Goal: Task Accomplishment & Management: Manage account settings

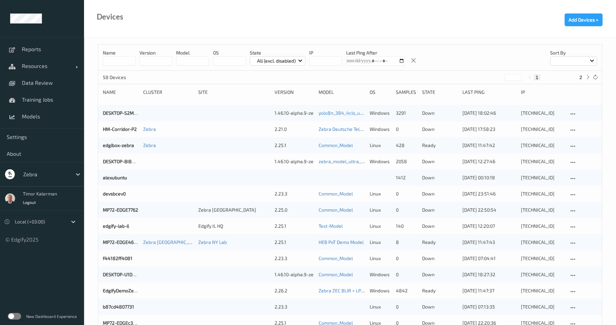
click at [17, 315] on label at bounding box center [14, 316] width 13 height 7
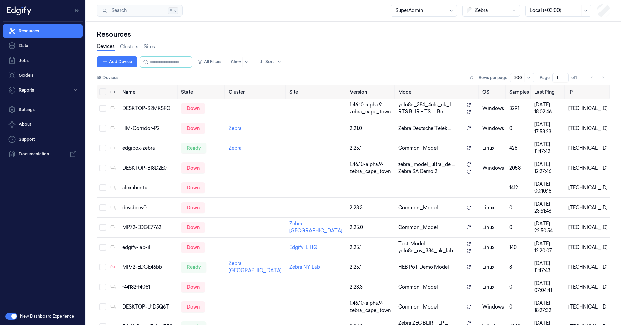
click at [490, 9] on div at bounding box center [492, 10] width 34 height 7
type input "c"
click at [418, 12] on div at bounding box center [420, 10] width 50 height 7
click at [536, 29] on div "Resources Devices Clusters Sites Add Device All Filters State Sort 58 Devices R…" at bounding box center [353, 173] width 535 height 303
click at [44, 108] on link "Settings" at bounding box center [43, 109] width 80 height 13
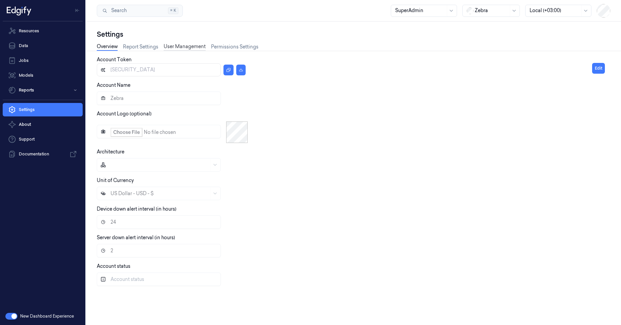
click at [168, 46] on link "User Management" at bounding box center [185, 47] width 42 height 8
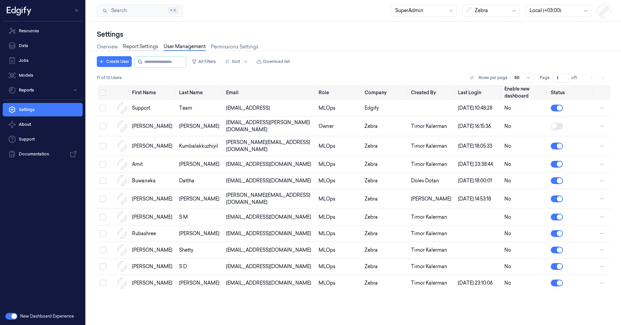
click at [140, 46] on link "Report Settings" at bounding box center [140, 47] width 35 height 8
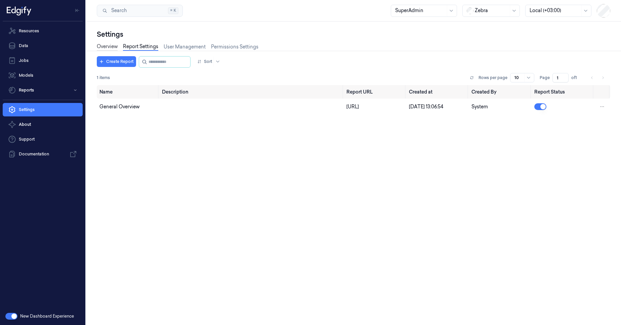
click at [107, 46] on link "Overview" at bounding box center [107, 47] width 21 height 8
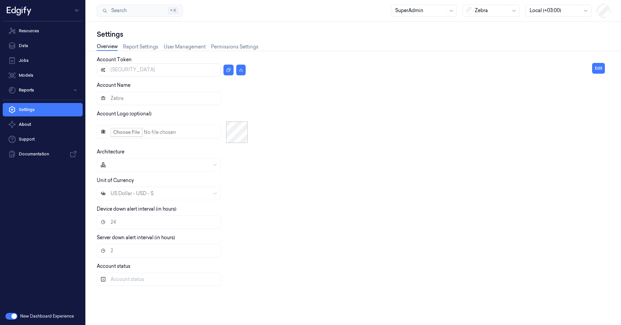
click at [15, 317] on button "button" at bounding box center [11, 316] width 12 height 7
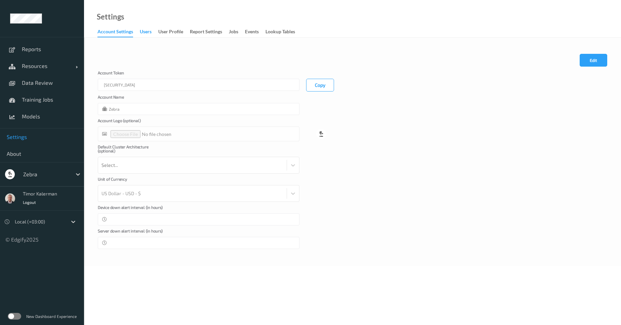
click at [141, 31] on div "users" at bounding box center [146, 32] width 12 height 8
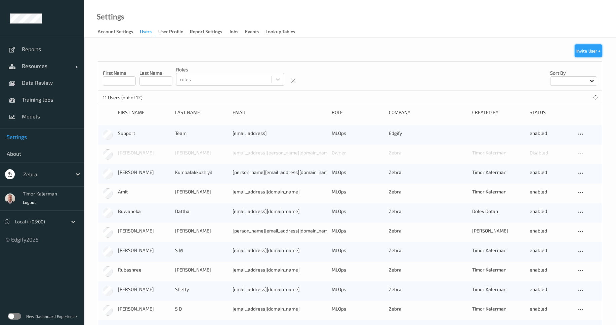
click at [584, 48] on button "Invite User +" at bounding box center [589, 50] width 28 height 13
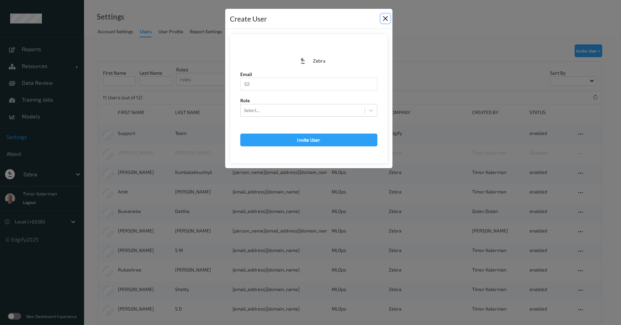
click at [386, 20] on button "Close" at bounding box center [385, 18] width 9 height 9
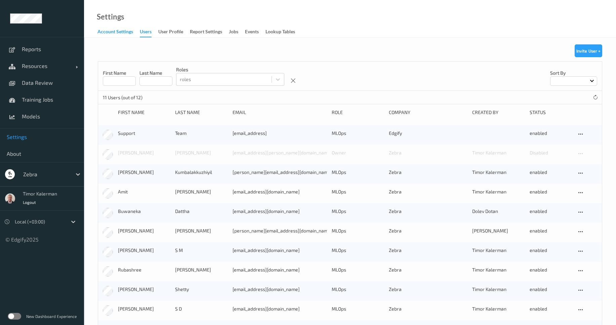
click at [131, 36] on div "Account Settings" at bounding box center [116, 32] width 36 height 8
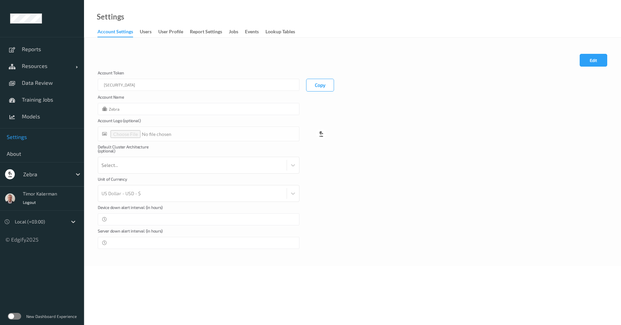
click at [63, 173] on div at bounding box center [45, 174] width 45 height 8
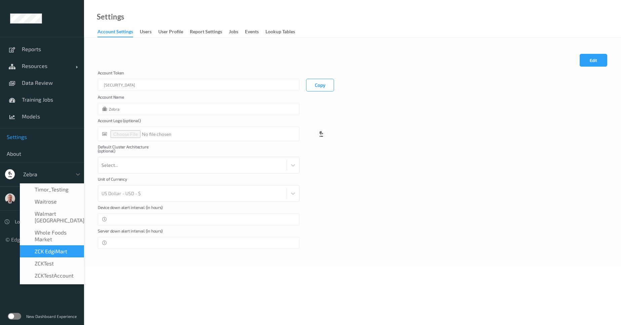
scroll to position [425, 0]
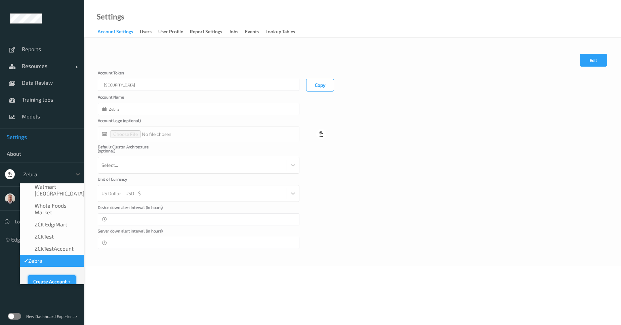
click at [63, 275] on button "Create Account +" at bounding box center [52, 281] width 48 height 13
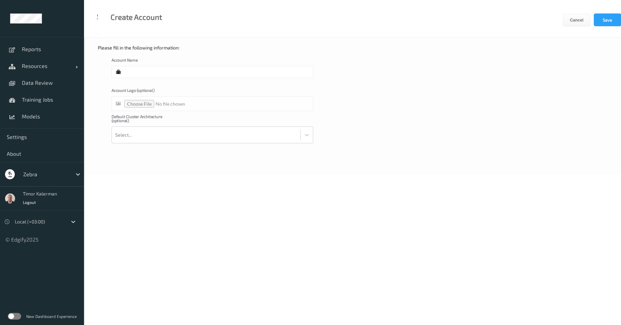
click at [189, 75] on input "text" at bounding box center [213, 72] width 202 height 12
type input "Cybersafe1"
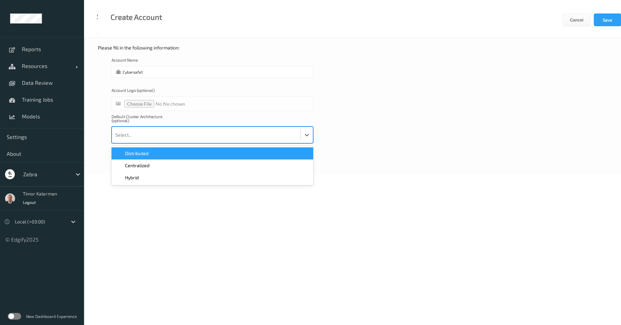
click at [199, 130] on div at bounding box center [206, 134] width 182 height 13
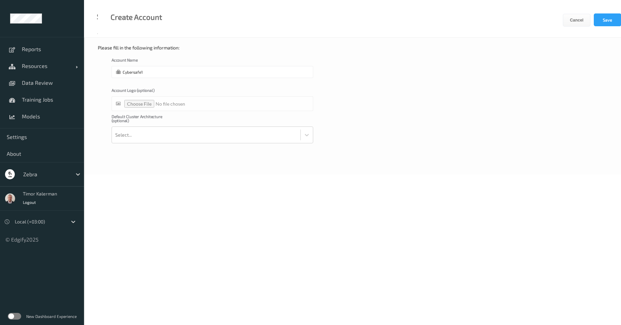
click at [385, 129] on div "Default Cluster Architecture (optional) Select..." at bounding box center [353, 128] width 482 height 29
click at [614, 20] on button "Save" at bounding box center [608, 19] width 28 height 13
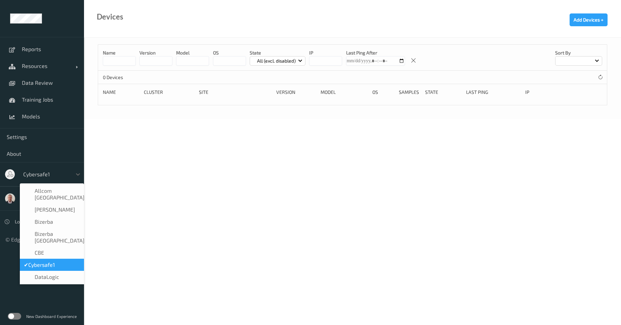
click at [66, 173] on div at bounding box center [45, 174] width 45 height 8
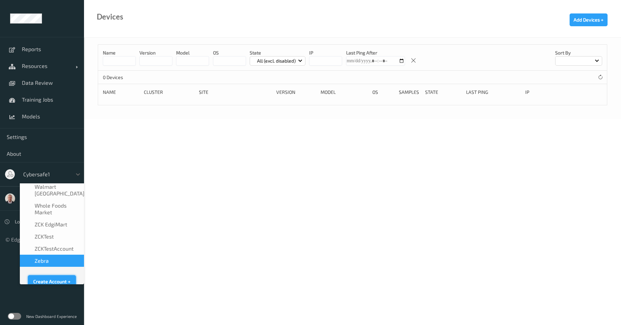
click at [58, 275] on button "Create Account +" at bounding box center [52, 281] width 48 height 13
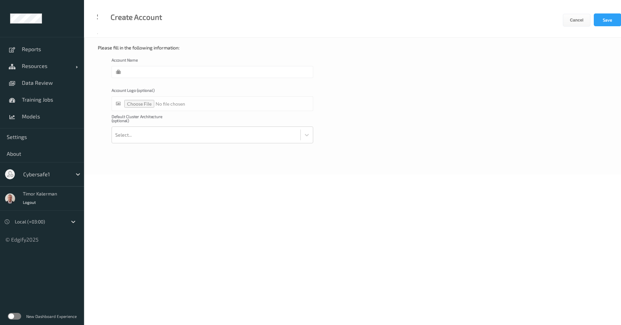
click at [154, 66] on label "Account Name" at bounding box center [145, 62] width 67 height 8
click at [154, 73] on input "text" at bounding box center [213, 72] width 202 height 12
type input "Cybersafe2"
click at [611, 23] on button "Save" at bounding box center [608, 19] width 28 height 13
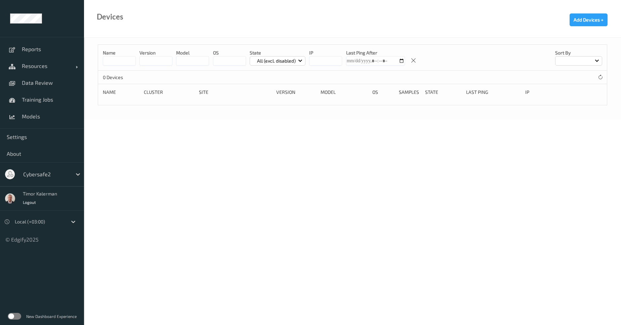
click at [64, 175] on div at bounding box center [45, 174] width 45 height 8
click at [35, 140] on span "Settings" at bounding box center [42, 137] width 71 height 7
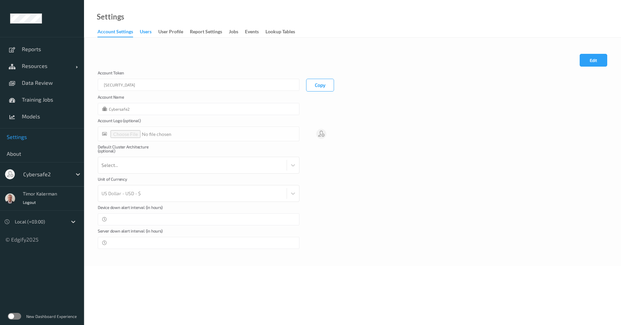
click at [146, 32] on div "users" at bounding box center [146, 32] width 12 height 8
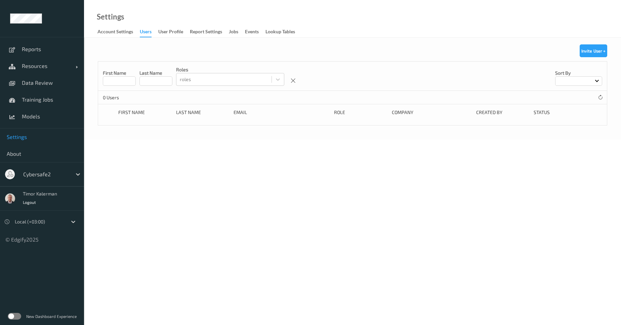
click at [68, 178] on div at bounding box center [45, 174] width 45 height 8
drag, startPoint x: 321, startPoint y: 161, endPoint x: 339, endPoint y: 176, distance: 23.4
click at [315, 179] on body "Reports Resources Devices Clusters Sites Data Review Training Jobs Models Setti…" at bounding box center [310, 162] width 621 height 325
click at [64, 179] on div "Cybersafe2" at bounding box center [46, 174] width 52 height 11
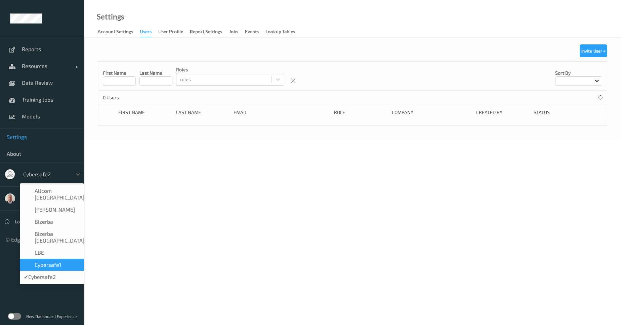
click at [67, 261] on div "Cybersafe1" at bounding box center [52, 264] width 56 height 7
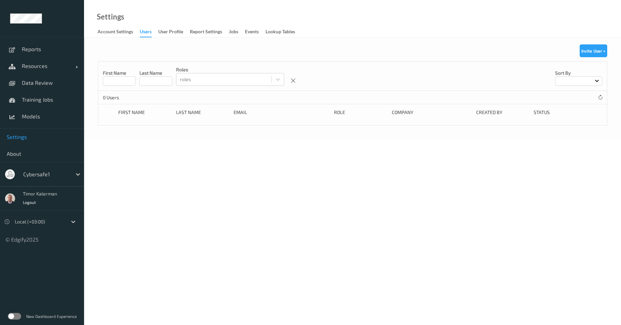
click at [24, 136] on span "Settings" at bounding box center [42, 137] width 71 height 7
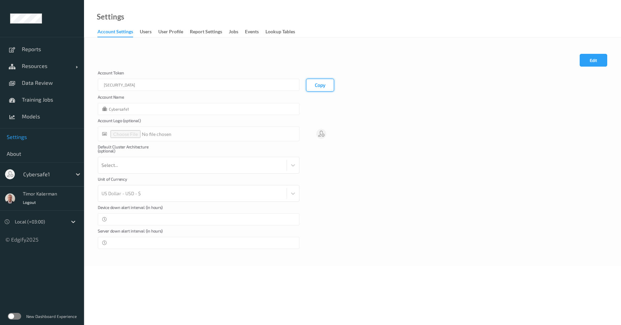
click at [318, 87] on button "Copy" at bounding box center [320, 85] width 28 height 13
click at [49, 66] on span "Resources" at bounding box center [49, 66] width 54 height 7
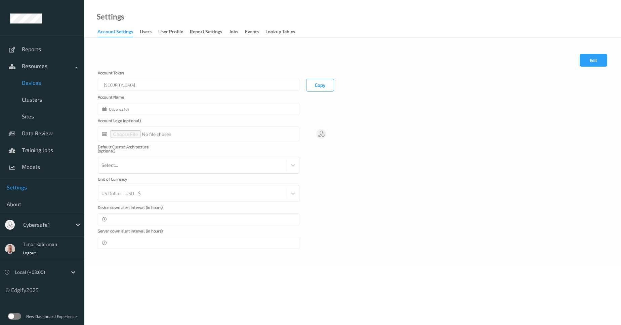
click at [39, 84] on span "Devices" at bounding box center [49, 82] width 55 height 7
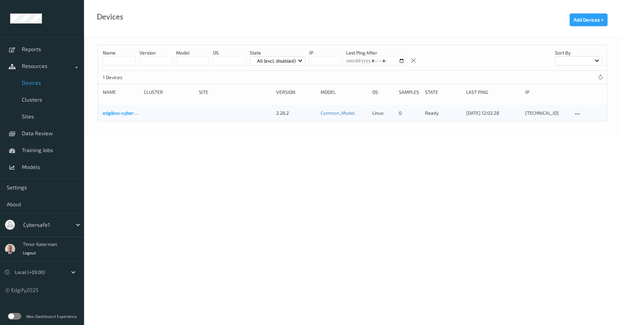
click at [120, 113] on link "edgibox-cybersafe1" at bounding box center [124, 113] width 42 height 6
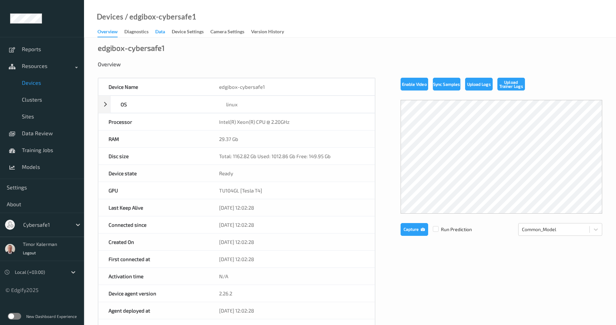
click at [162, 32] on div "Data" at bounding box center [160, 32] width 10 height 8
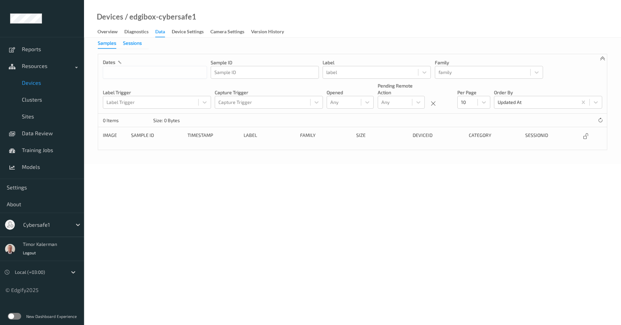
click at [138, 45] on div "Sessions" at bounding box center [132, 44] width 19 height 8
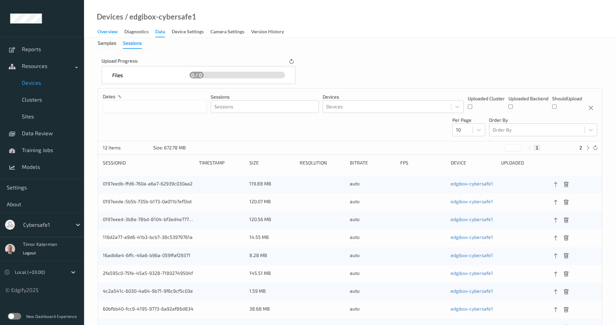
click at [113, 33] on div "Overview" at bounding box center [108, 32] width 20 height 8
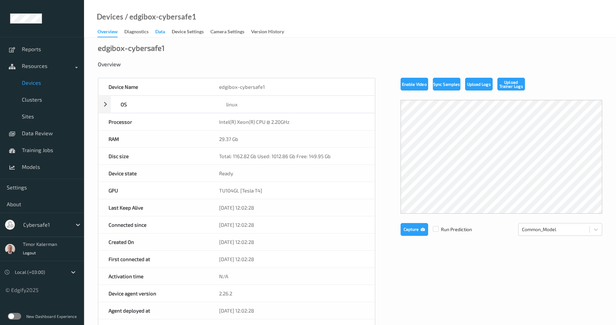
click at [162, 31] on div "Data" at bounding box center [160, 32] width 10 height 8
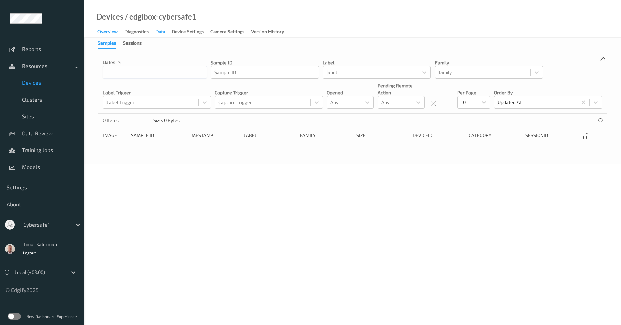
click at [98, 33] on div "Overview" at bounding box center [108, 32] width 20 height 8
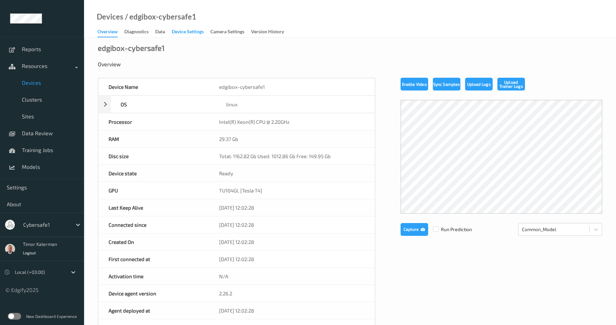
click at [175, 31] on div "Device Settings" at bounding box center [188, 32] width 32 height 8
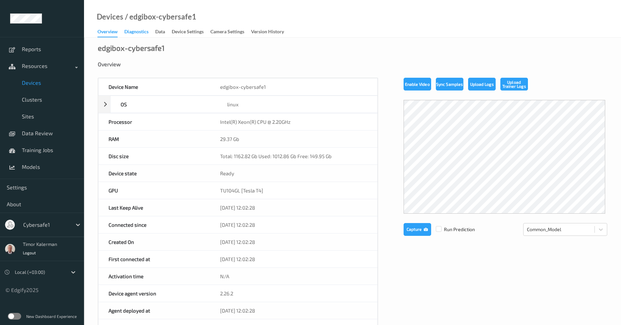
click at [161, 33] on div "Data" at bounding box center [160, 32] width 10 height 8
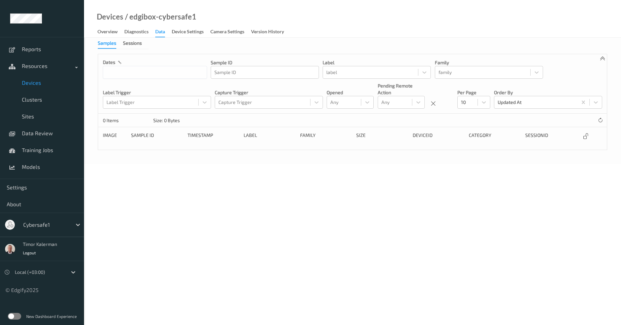
click at [24, 82] on span "Devices" at bounding box center [49, 82] width 55 height 7
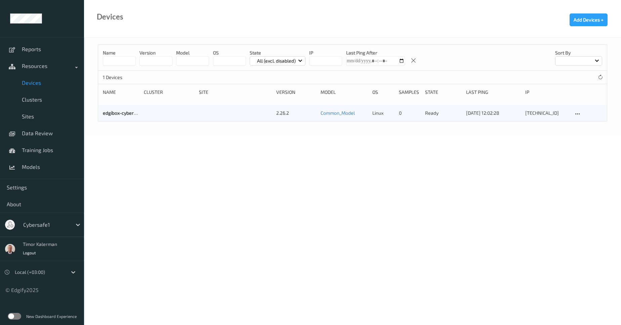
click at [130, 114] on link "edgibox-cybersafe1" at bounding box center [124, 113] width 42 height 6
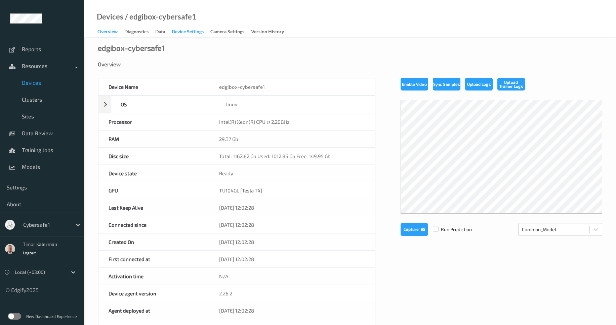
click at [192, 32] on div "Device Settings" at bounding box center [188, 32] width 32 height 8
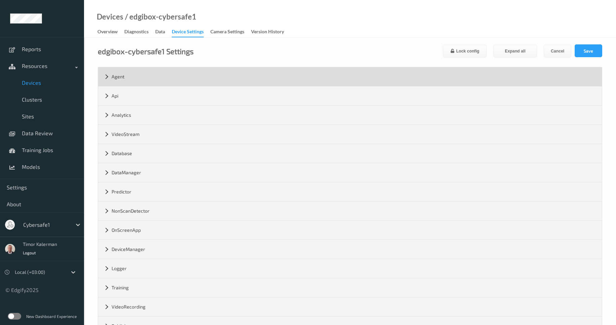
click at [149, 79] on div "Agent" at bounding box center [350, 76] width 504 height 19
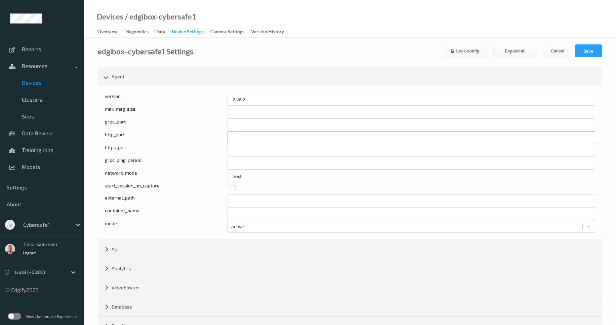
drag, startPoint x: 251, startPoint y: 139, endPoint x: 242, endPoint y: 138, distance: 9.4
click at [242, 138] on input "****" at bounding box center [412, 137] width 368 height 13
type input "****"
click at [237, 151] on input "****" at bounding box center [412, 150] width 368 height 13
type input "****"
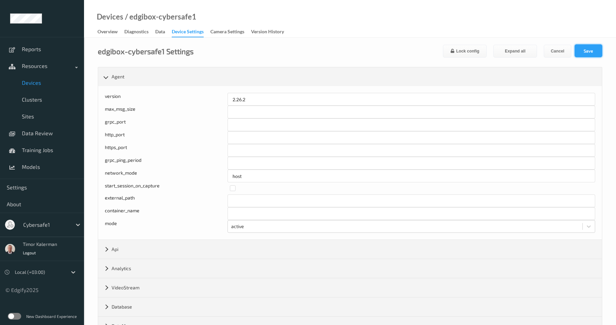
click at [585, 51] on button "Save" at bounding box center [589, 50] width 28 height 13
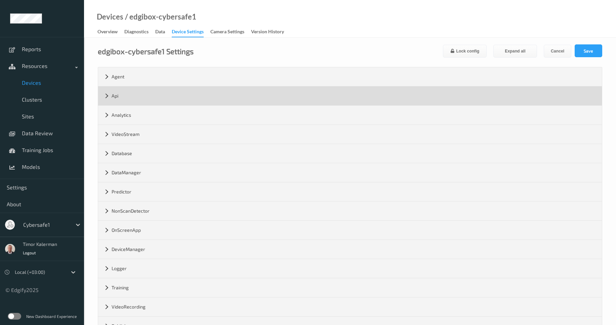
click at [154, 100] on div "Api" at bounding box center [350, 95] width 504 height 19
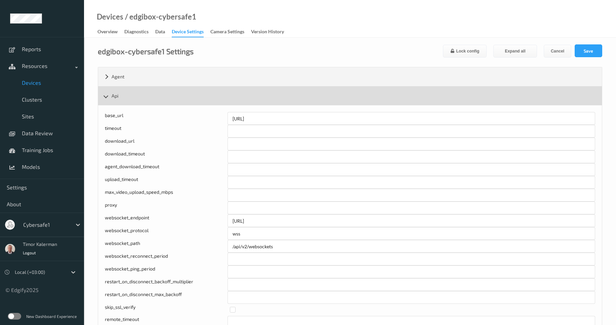
click at [151, 98] on div "Api" at bounding box center [350, 95] width 504 height 19
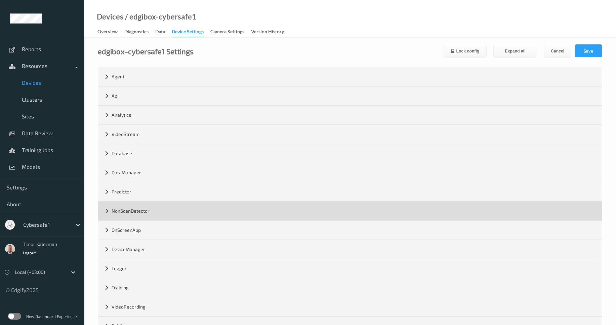
click at [157, 215] on div "NonScanDetector" at bounding box center [350, 210] width 504 height 19
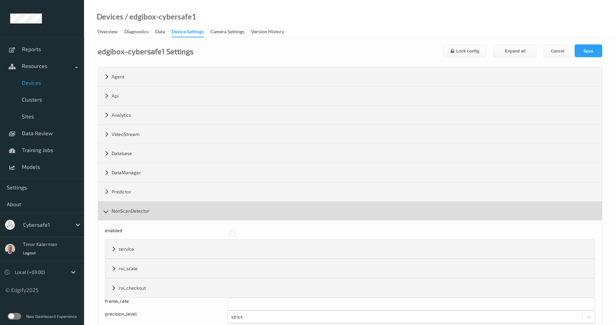
click at [166, 211] on div "NonScanDetector" at bounding box center [350, 210] width 504 height 19
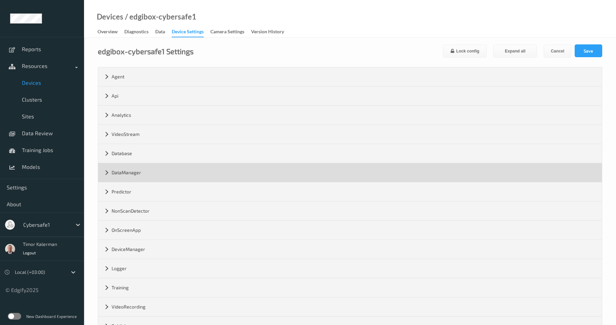
click at [159, 176] on div "DataManager" at bounding box center [350, 172] width 504 height 19
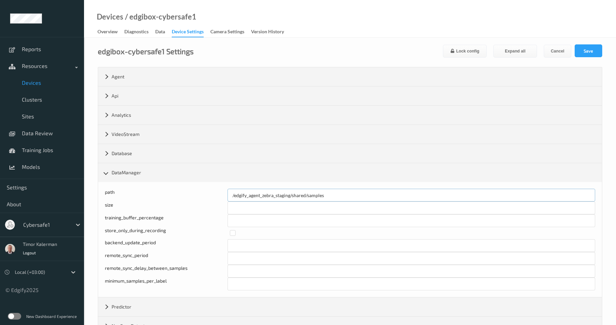
click at [269, 198] on input "/edgify_agent_zebra_staging/shared/samples" at bounding box center [412, 195] width 368 height 13
click at [272, 197] on input "/edgify_agent_zebra_staging/shared/samples" at bounding box center [412, 195] width 368 height 13
drag, startPoint x: 274, startPoint y: 197, endPoint x: 262, endPoint y: 197, distance: 12.1
click at [262, 197] on input "/edgify_agent_zebra_staging/shared/samples" at bounding box center [412, 195] width 368 height 13
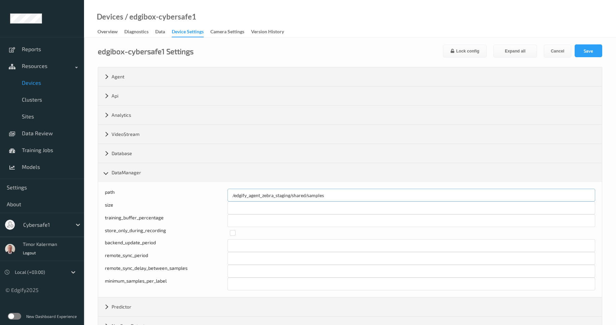
click at [301, 195] on input "/edgify_agent_zebra_staging/shared/samples" at bounding box center [412, 195] width 368 height 13
click at [562, 50] on button "Cancel" at bounding box center [558, 51] width 28 height 13
click at [563, 55] on button "Cancel" at bounding box center [558, 51] width 28 height 13
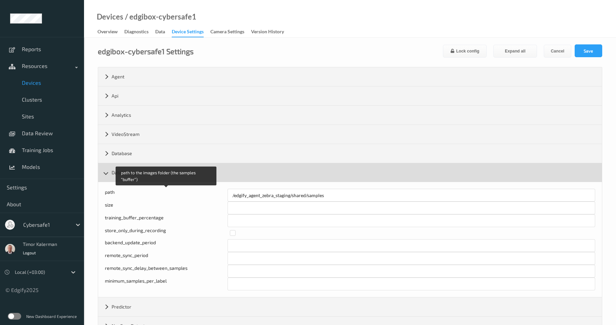
click at [148, 179] on div "DataManager" at bounding box center [350, 172] width 504 height 19
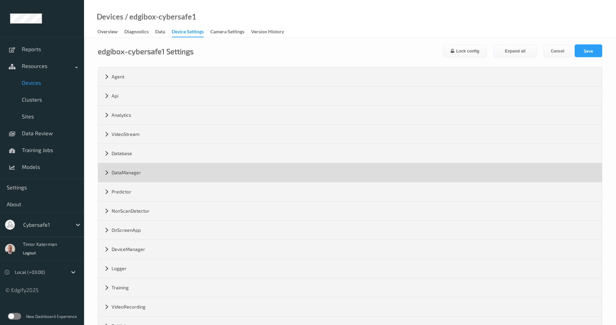
click at [152, 175] on div "DataManager" at bounding box center [350, 172] width 504 height 19
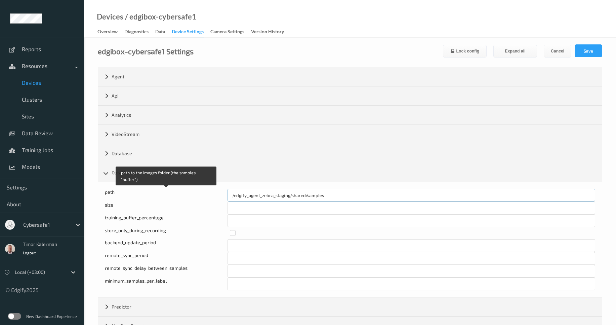
drag, startPoint x: 292, startPoint y: 197, endPoint x: 212, endPoint y: 193, distance: 80.8
click at [212, 193] on div "path to the images folder (the samples “buffer”) path /edgify_agent_zebra_stagi…" at bounding box center [350, 195] width 491 height 13
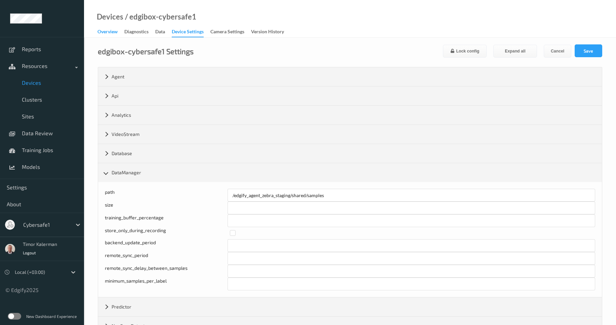
click at [107, 34] on div "Overview" at bounding box center [108, 32] width 20 height 8
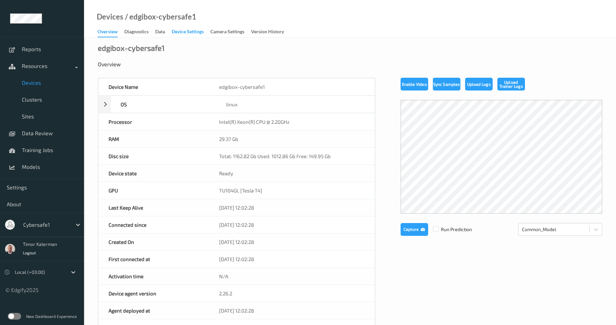
click at [186, 34] on div "Device Settings" at bounding box center [188, 32] width 32 height 8
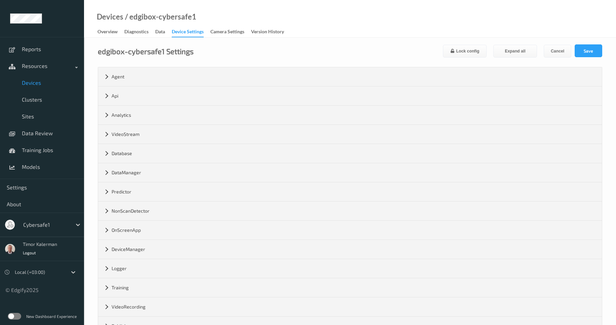
drag, startPoint x: 110, startPoint y: 34, endPoint x: 165, endPoint y: 52, distance: 57.7
click at [110, 34] on div "Overview" at bounding box center [108, 32] width 20 height 8
